Goal: Task Accomplishment & Management: Manage account settings

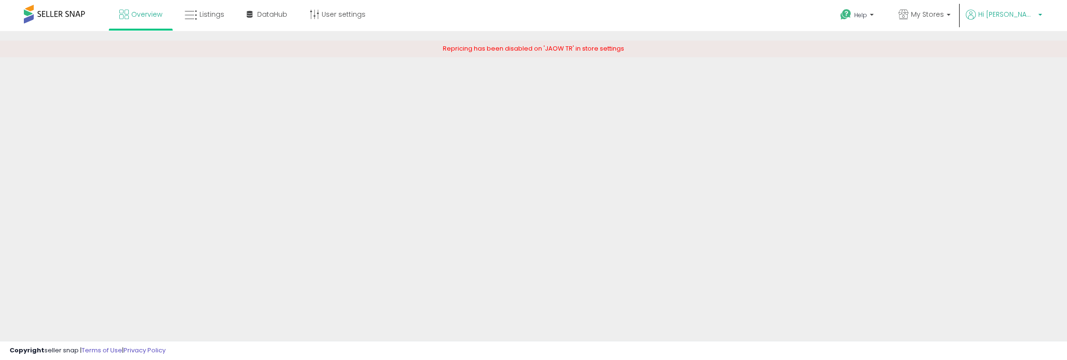
click at [1029, 21] on p "Hi [PERSON_NAME]" at bounding box center [1004, 16] width 76 height 12
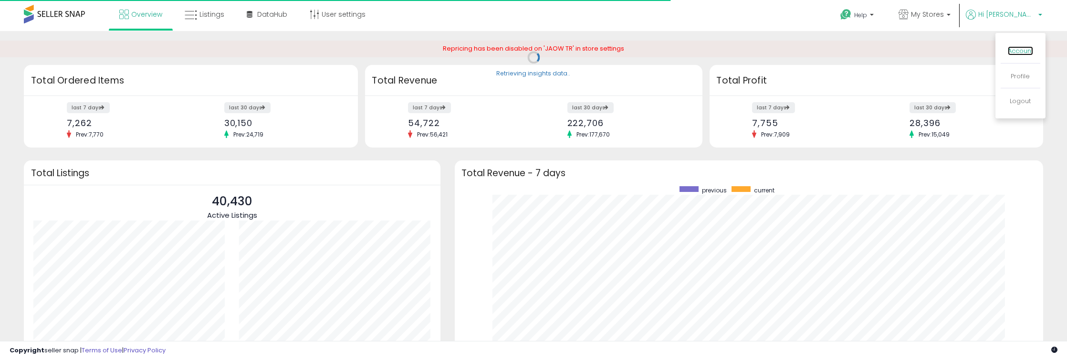
scroll to position [180, 569]
click at [1023, 49] on link "Account" at bounding box center [1020, 50] width 25 height 9
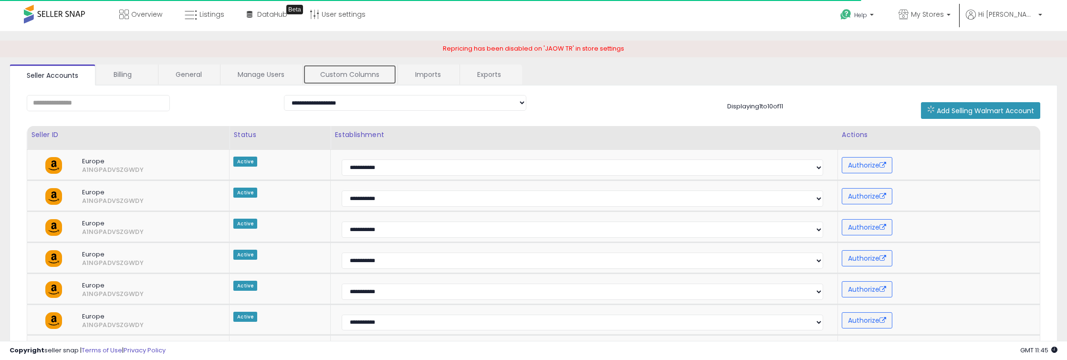
click at [321, 69] on link "Custom Columns" at bounding box center [350, 74] width 94 height 20
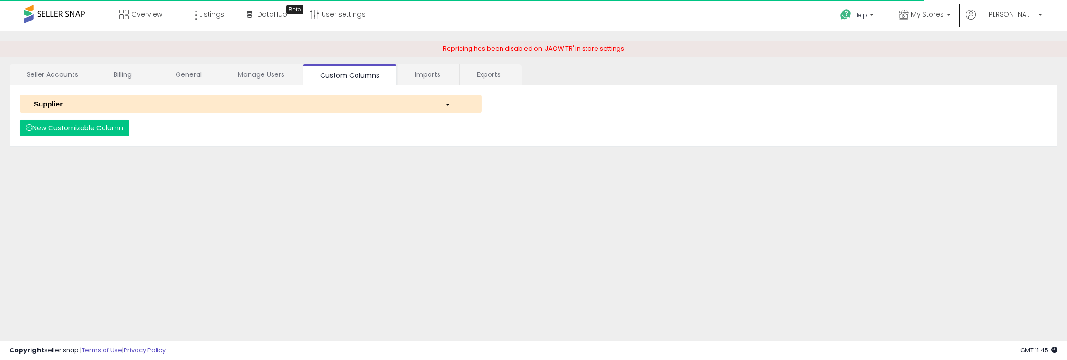
click at [73, 103] on div "Supplier" at bounding box center [232, 104] width 411 height 10
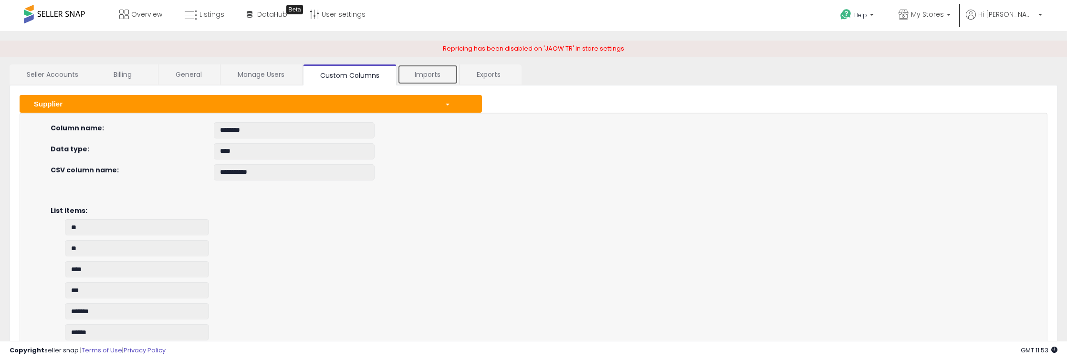
click at [426, 80] on link "Imports" at bounding box center [427, 74] width 61 height 20
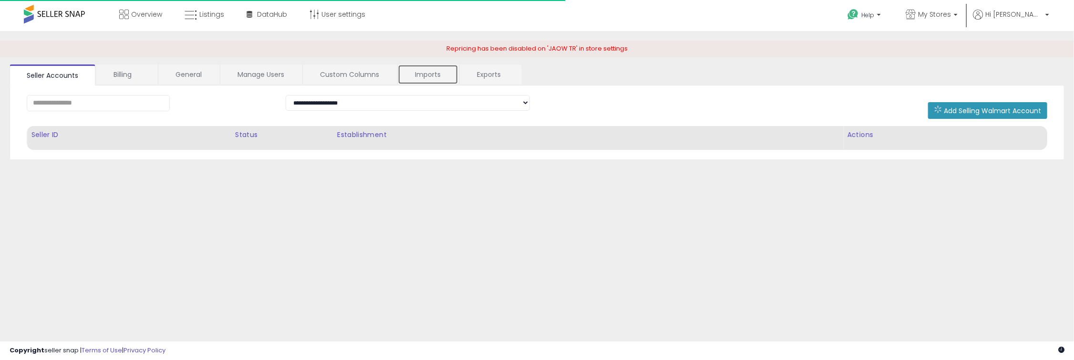
click at [436, 77] on link "Imports" at bounding box center [428, 74] width 61 height 20
click at [428, 73] on link "Imports" at bounding box center [428, 74] width 61 height 20
click at [419, 74] on link "Imports" at bounding box center [428, 74] width 61 height 20
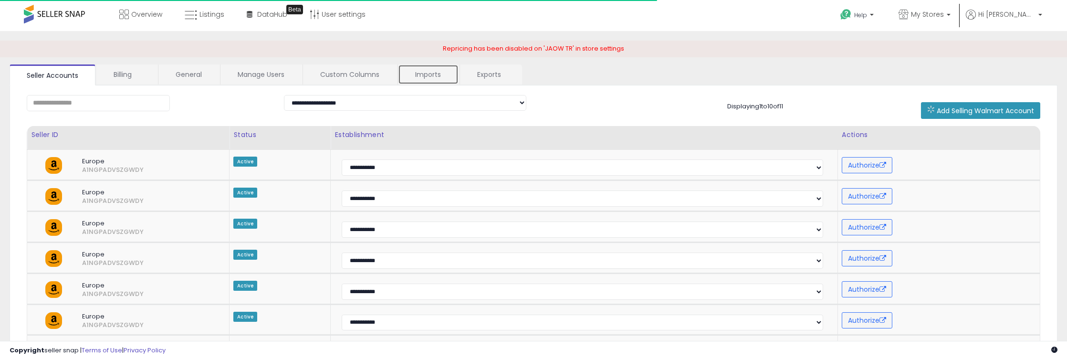
click at [439, 81] on link "Imports" at bounding box center [428, 74] width 61 height 20
